Goal: Task Accomplishment & Management: Complete application form

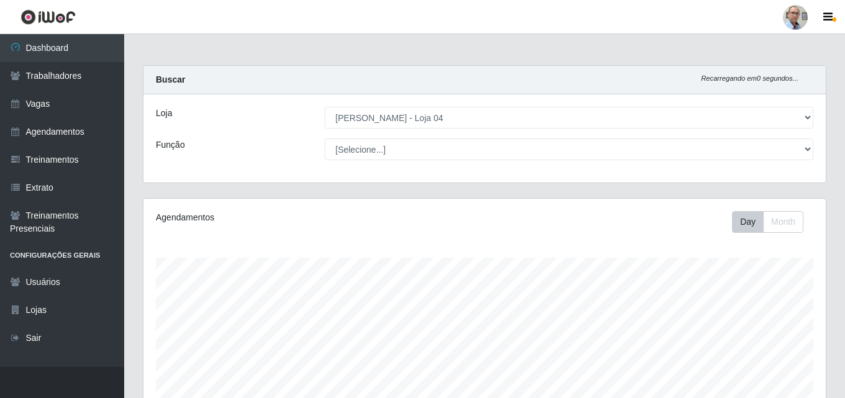
select select "251"
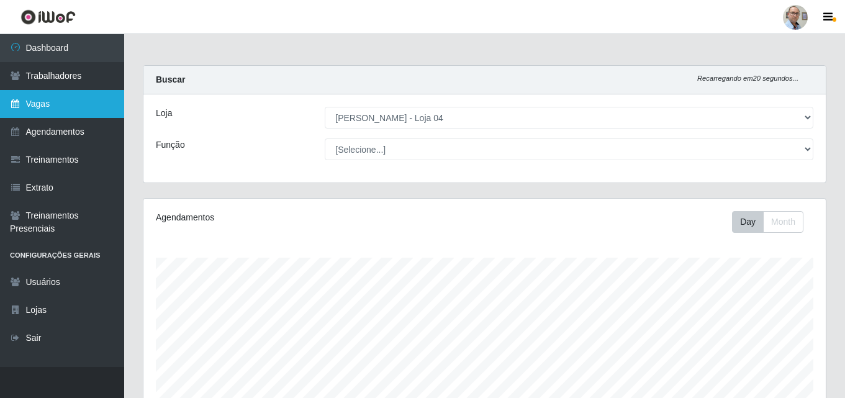
click at [68, 108] on link "Vagas" at bounding box center [62, 104] width 124 height 28
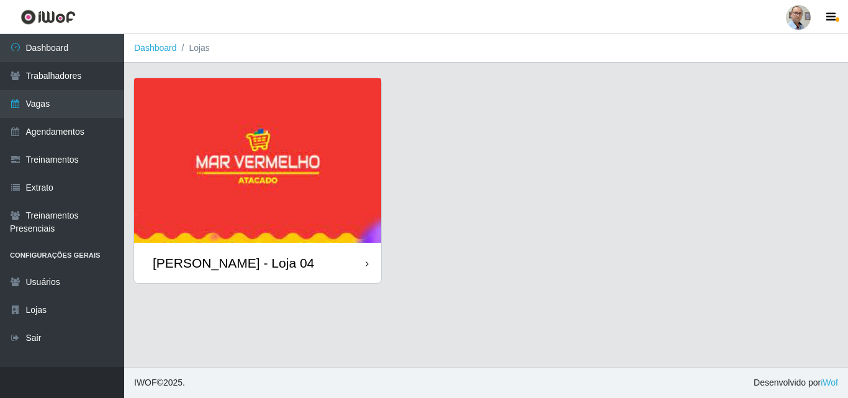
click at [240, 174] on img at bounding box center [257, 160] width 247 height 164
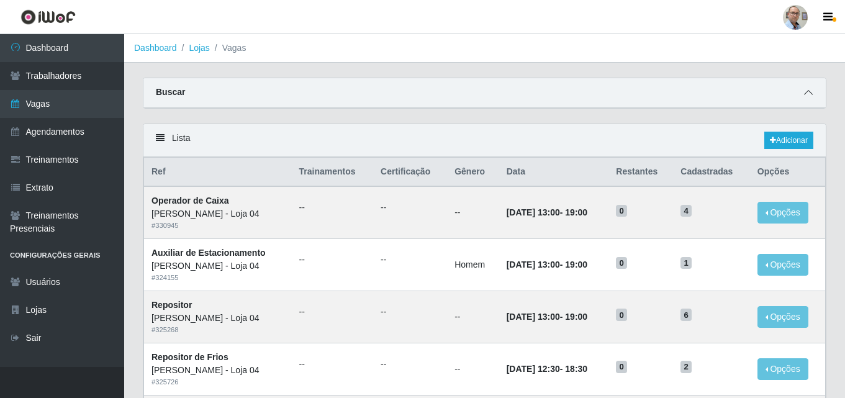
click at [812, 99] on span at bounding box center [808, 93] width 15 height 14
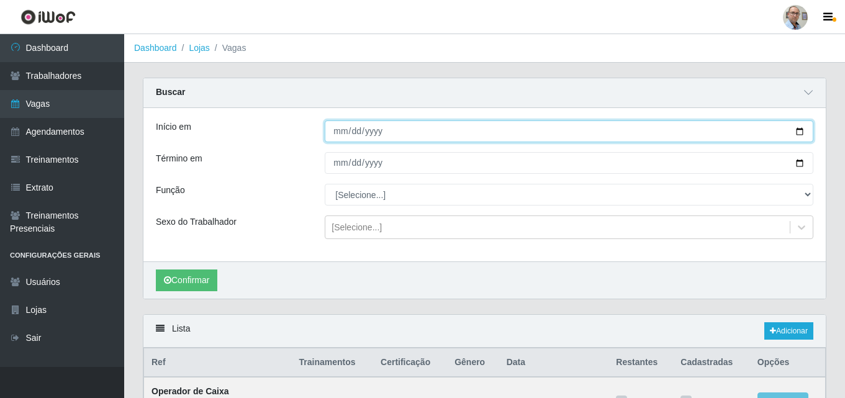
click at [796, 128] on input "Início em" at bounding box center [569, 131] width 488 height 22
type input "[DATE]"
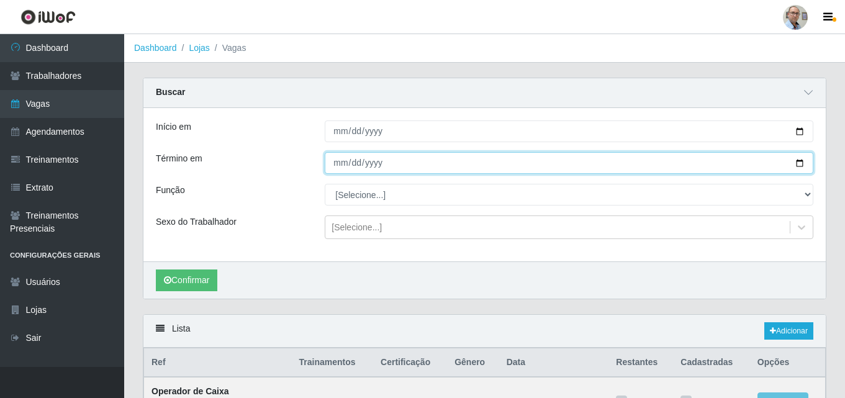
click at [446, 163] on input "Término em" at bounding box center [569, 163] width 488 height 22
click at [801, 164] on input "Término em" at bounding box center [569, 163] width 488 height 22
type input "2025-08-23"
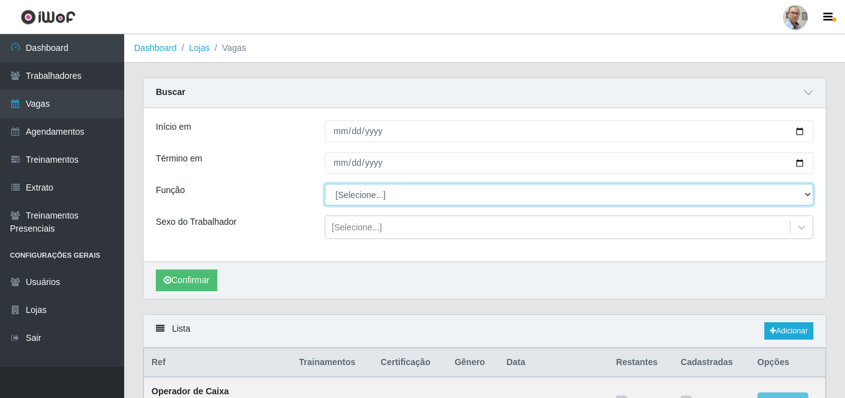
click at [802, 192] on select "[Selecione...] ASG ASG + ASG ++ Auxiliar de Depósito Auxiliar de Depósito + Aux…" at bounding box center [569, 195] width 488 height 22
select select "4"
click at [325, 184] on select "[Selecione...] ASG ASG + ASG ++ Auxiliar de Depósito Auxiliar de Depósito + Aux…" at bounding box center [569, 195] width 488 height 22
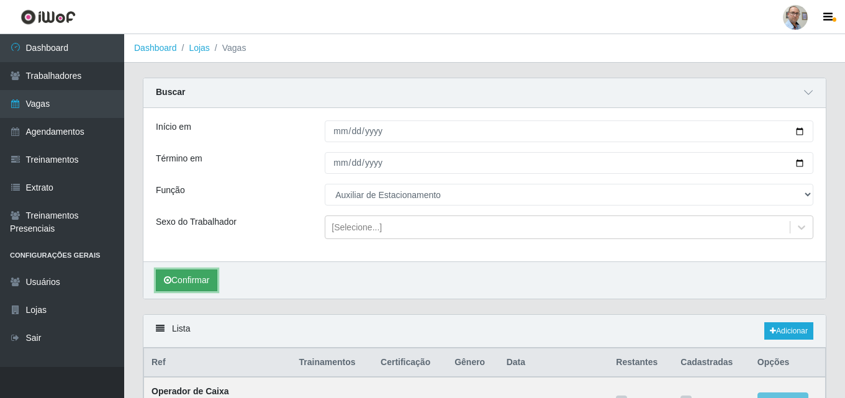
click at [185, 285] on button "Confirmar" at bounding box center [186, 280] width 61 height 22
click at [824, 18] on icon "button" at bounding box center [827, 17] width 9 height 11
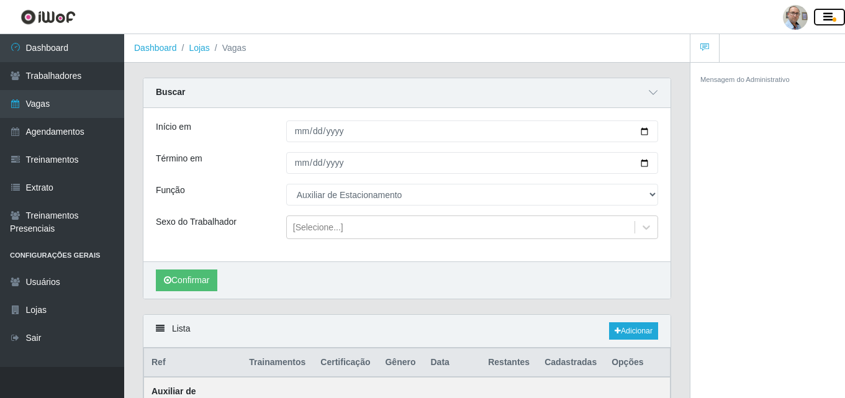
click at [826, 17] on icon "button" at bounding box center [827, 17] width 9 height 11
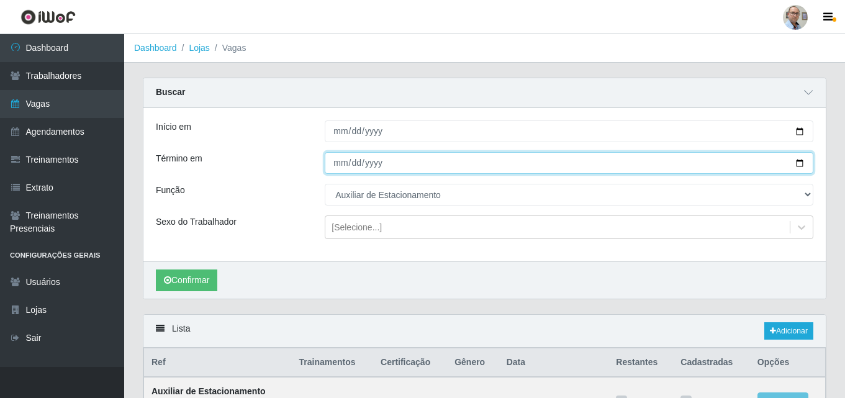
click at [797, 164] on input "2025-08-23" at bounding box center [569, 163] width 488 height 22
type input "[DATE]"
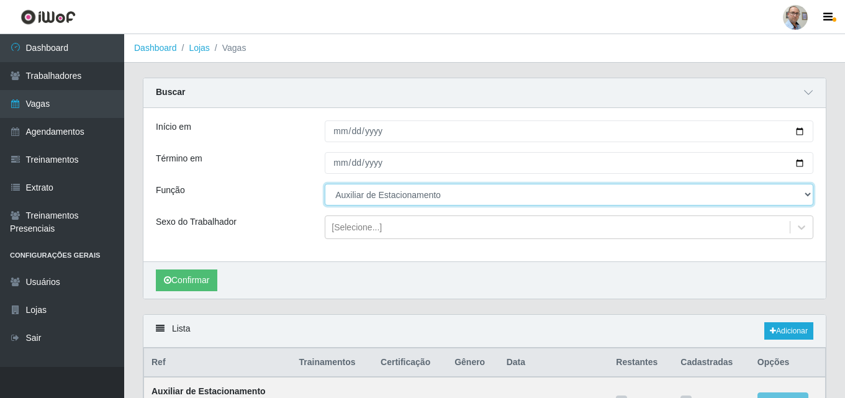
click at [809, 198] on select "[Selecione...] ASG ASG + ASG ++ Auxiliar de Depósito Auxiliar de Depósito + Aux…" at bounding box center [569, 195] width 488 height 22
select select "[Selecione...]"
click at [325, 184] on select "[Selecione...] ASG ASG + ASG ++ Auxiliar de Depósito Auxiliar de Depósito + Aux…" at bounding box center [569, 195] width 488 height 22
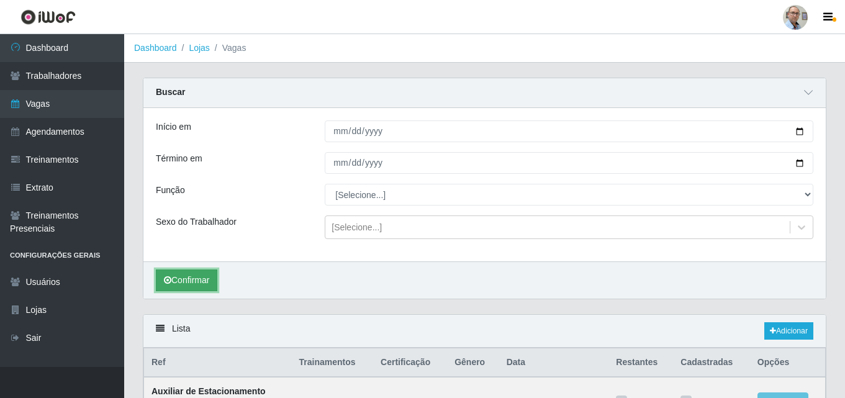
click at [170, 282] on icon "submit" at bounding box center [167, 280] width 7 height 9
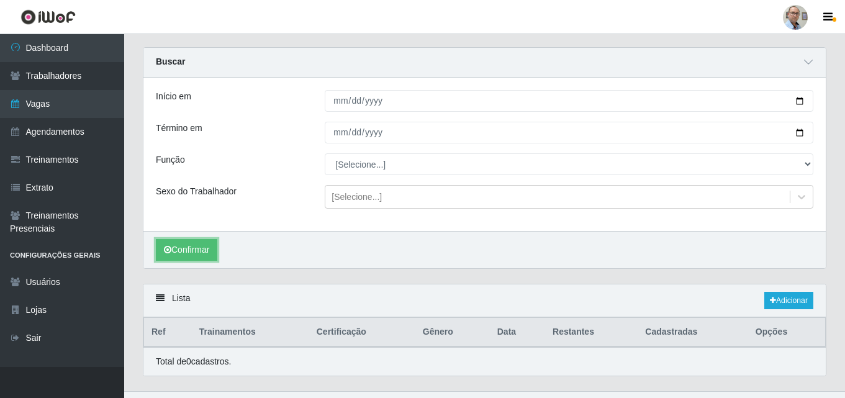
scroll to position [55, 0]
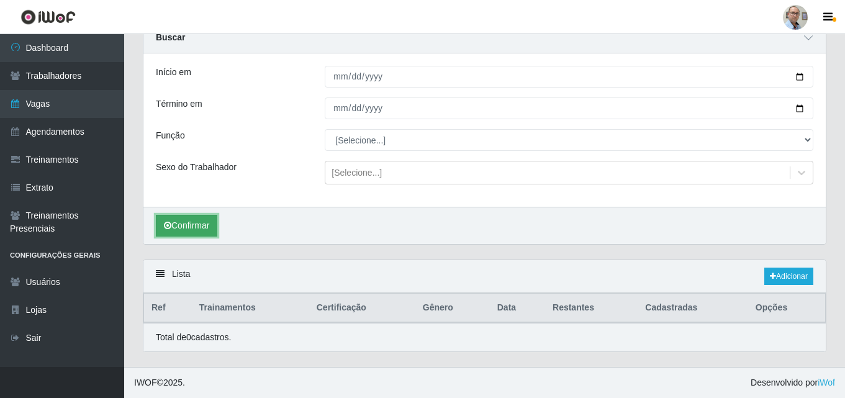
click at [214, 224] on button "Confirmar" at bounding box center [186, 226] width 61 height 22
click at [199, 220] on button "Confirmar" at bounding box center [186, 226] width 61 height 22
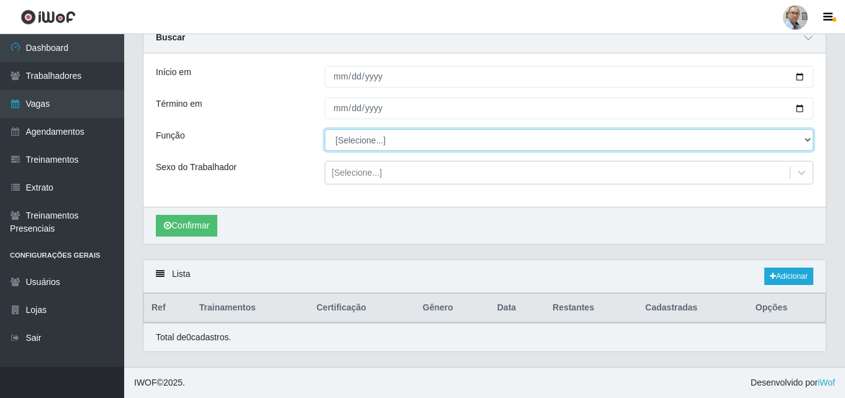
click at [803, 138] on select "[Selecione...] ASG ASG + ASG ++ Auxiliar de Depósito Auxiliar de Depósito + Aux…" at bounding box center [569, 140] width 488 height 22
click at [325, 129] on select "[Selecione...] ASG ASG + ASG ++ Auxiliar de Depósito Auxiliar de Depósito + Aux…" at bounding box center [569, 140] width 488 height 22
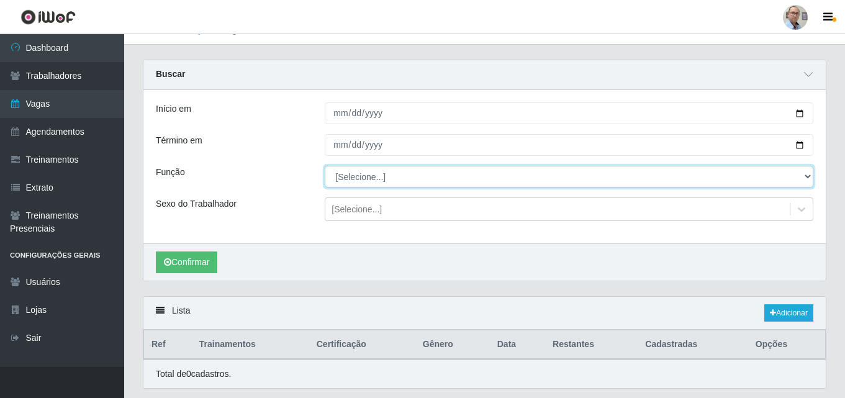
scroll to position [0, 0]
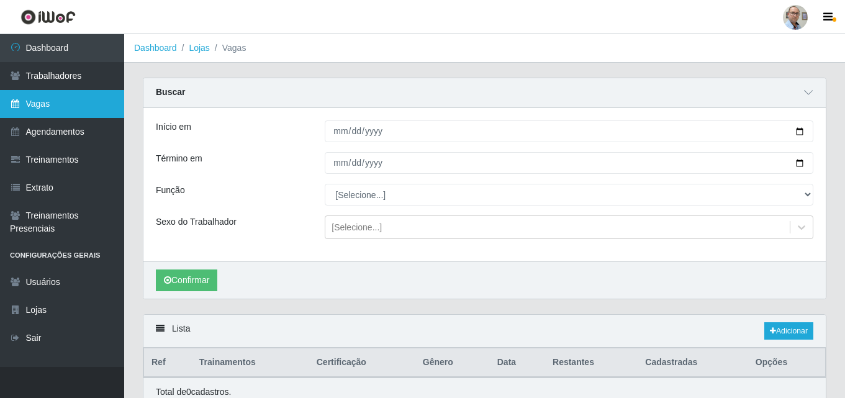
click at [25, 102] on link "Vagas" at bounding box center [62, 104] width 124 height 28
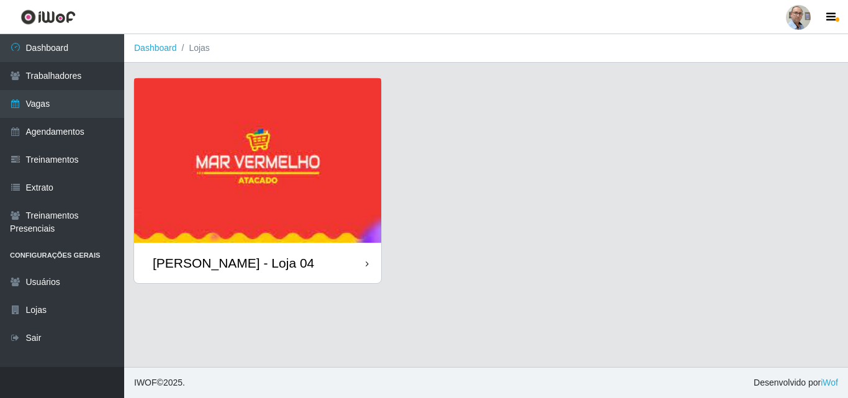
click at [203, 159] on img at bounding box center [257, 160] width 247 height 164
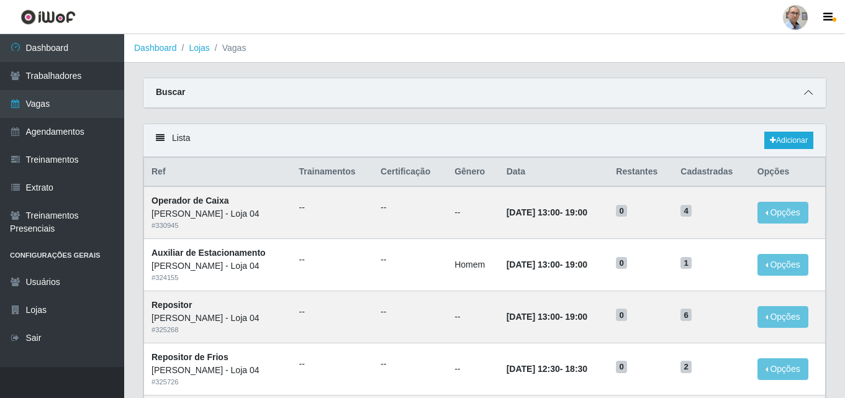
click at [807, 94] on icon at bounding box center [808, 92] width 9 height 9
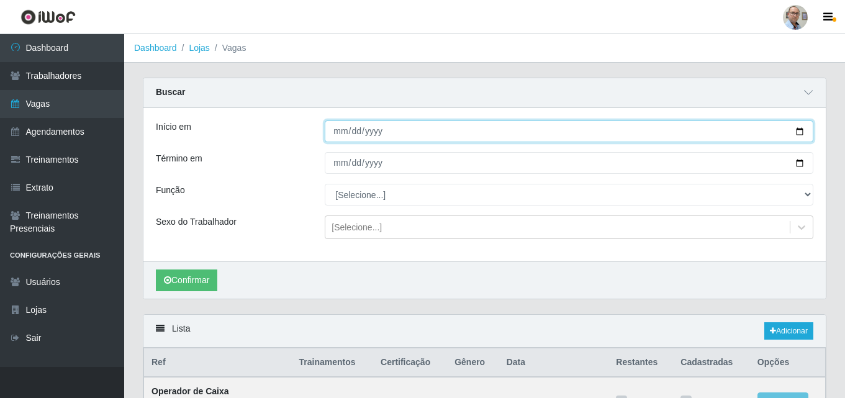
click at [798, 135] on input "Início em" at bounding box center [569, 131] width 488 height 22
type input "[DATE]"
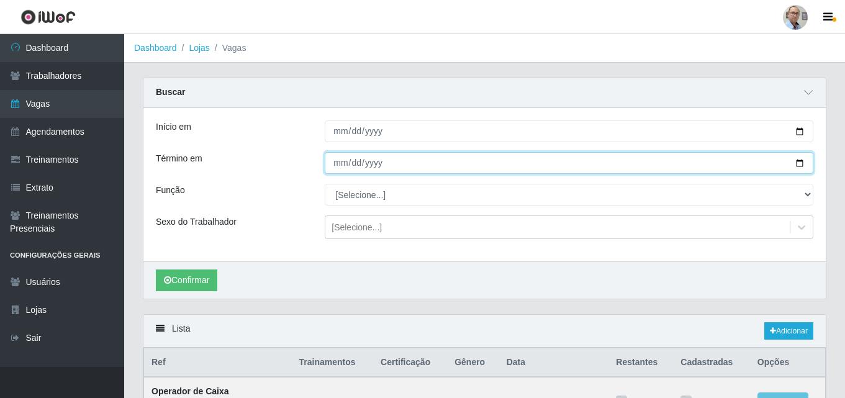
click at [804, 165] on input "Término em" at bounding box center [569, 163] width 488 height 22
type input "[DATE]"
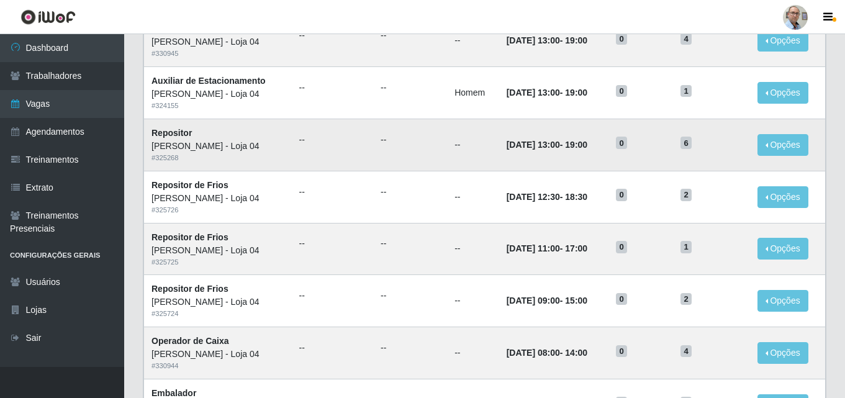
scroll to position [186, 0]
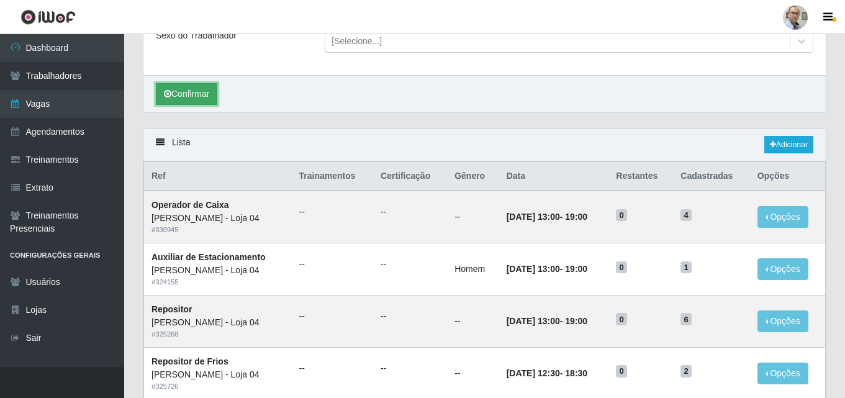
click at [212, 89] on button "Confirmar" at bounding box center [186, 94] width 61 height 22
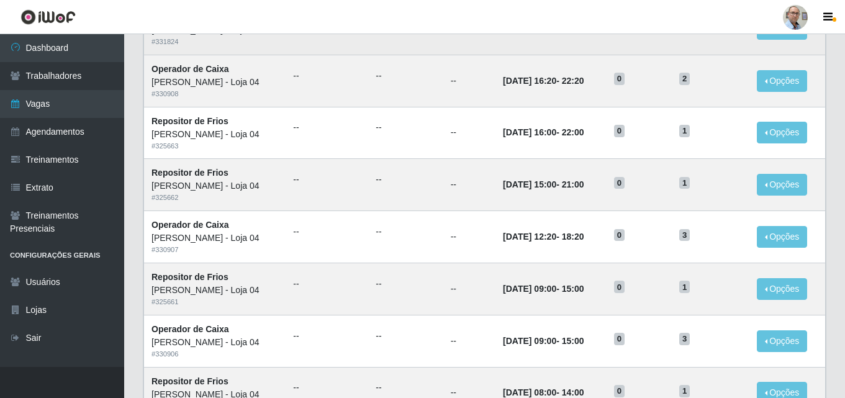
scroll to position [845, 0]
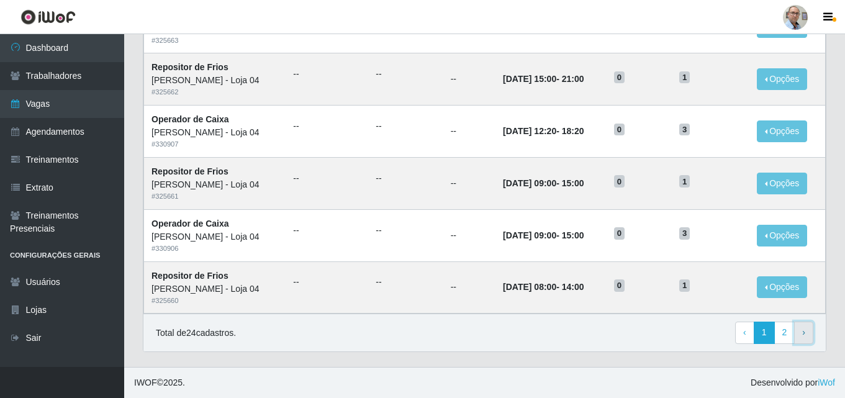
click at [802, 333] on span "›" at bounding box center [803, 332] width 3 height 10
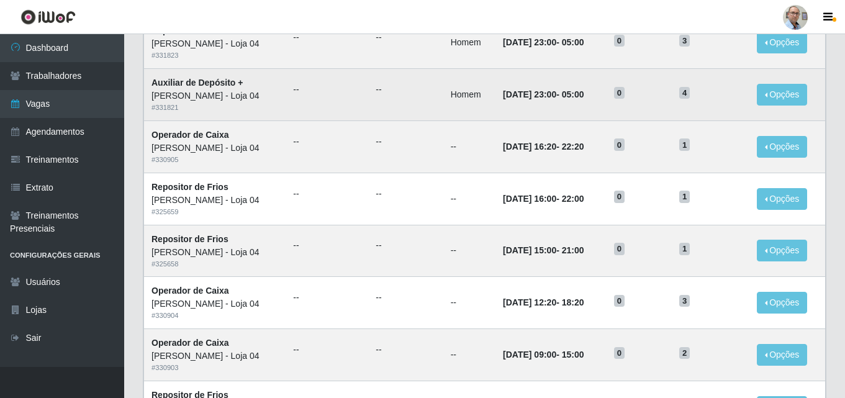
scroll to position [342, 0]
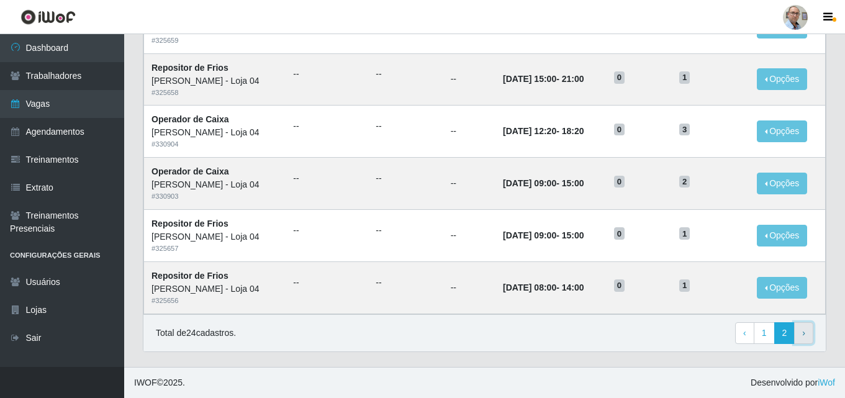
click at [809, 330] on link "› Next" at bounding box center [803, 333] width 19 height 22
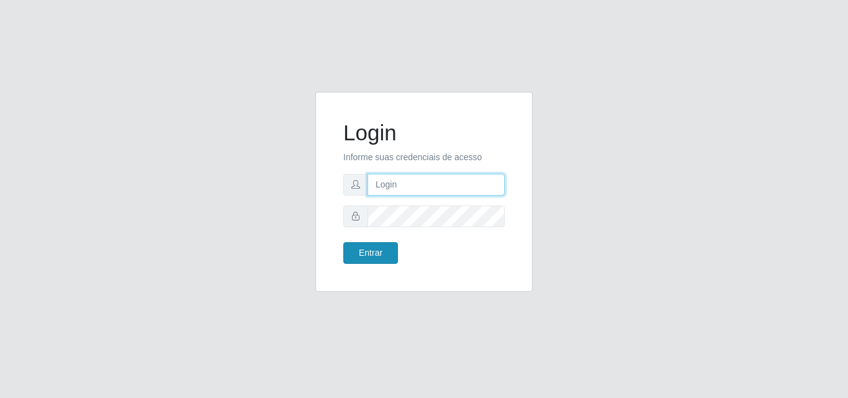
type input "[EMAIL_ADDRESS][DOMAIN_NAME]"
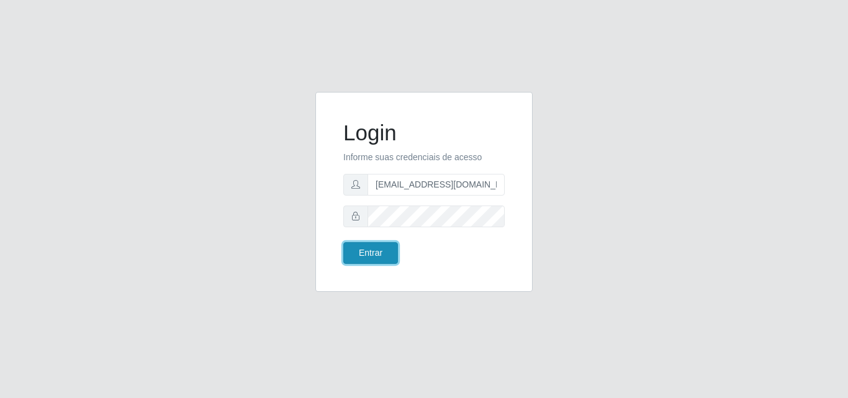
click at [376, 255] on button "Entrar" at bounding box center [370, 253] width 55 height 22
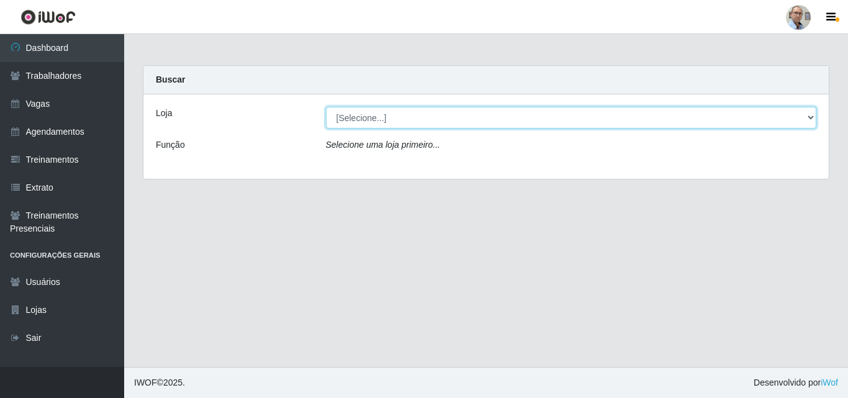
click at [809, 114] on select "[Selecione...] Mar Vermelho - Loja 04" at bounding box center [571, 118] width 491 height 22
select select "251"
click at [326, 107] on select "[Selecione...] Mar Vermelho - Loja 04" at bounding box center [571, 118] width 491 height 22
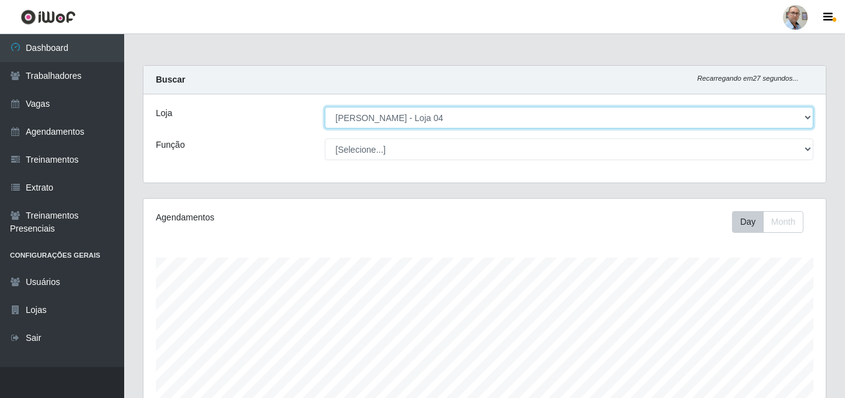
scroll to position [258, 682]
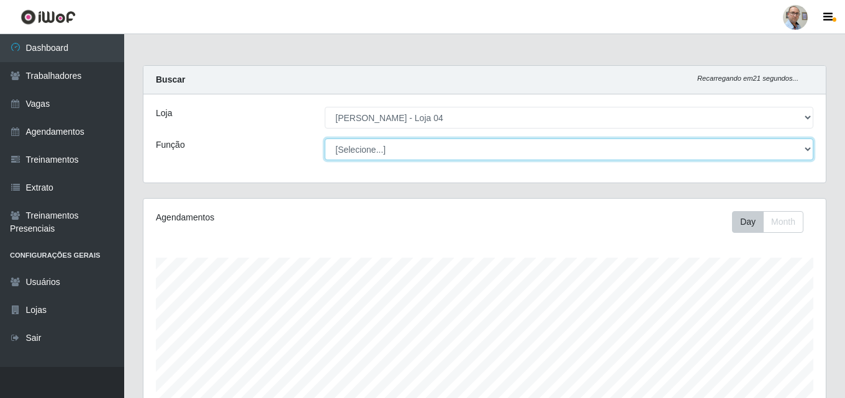
click at [809, 151] on select "[Selecione...] ASG ASG + ASG ++ Auxiliar de Depósito Auxiliar de Depósito + Aux…" at bounding box center [569, 149] width 488 height 22
click at [441, 144] on select "[Selecione...] ASG ASG + ASG ++ Auxiliar de Depósito Auxiliar de Depósito + Aux…" at bounding box center [569, 149] width 488 height 22
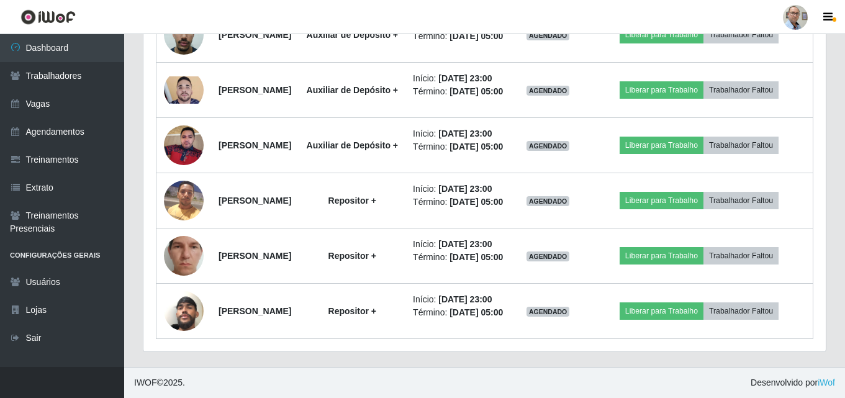
scroll to position [1241, 0]
